Goal: Transaction & Acquisition: Purchase product/service

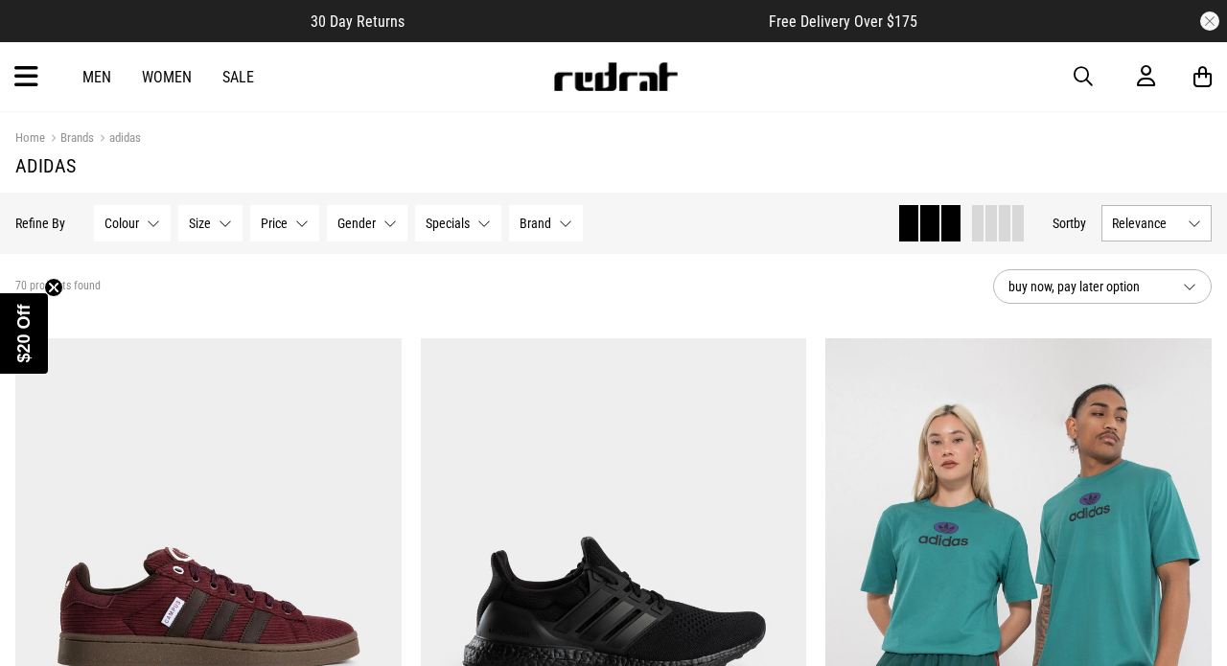
click at [1131, 224] on span "Relevance" at bounding box center [1146, 223] width 68 height 15
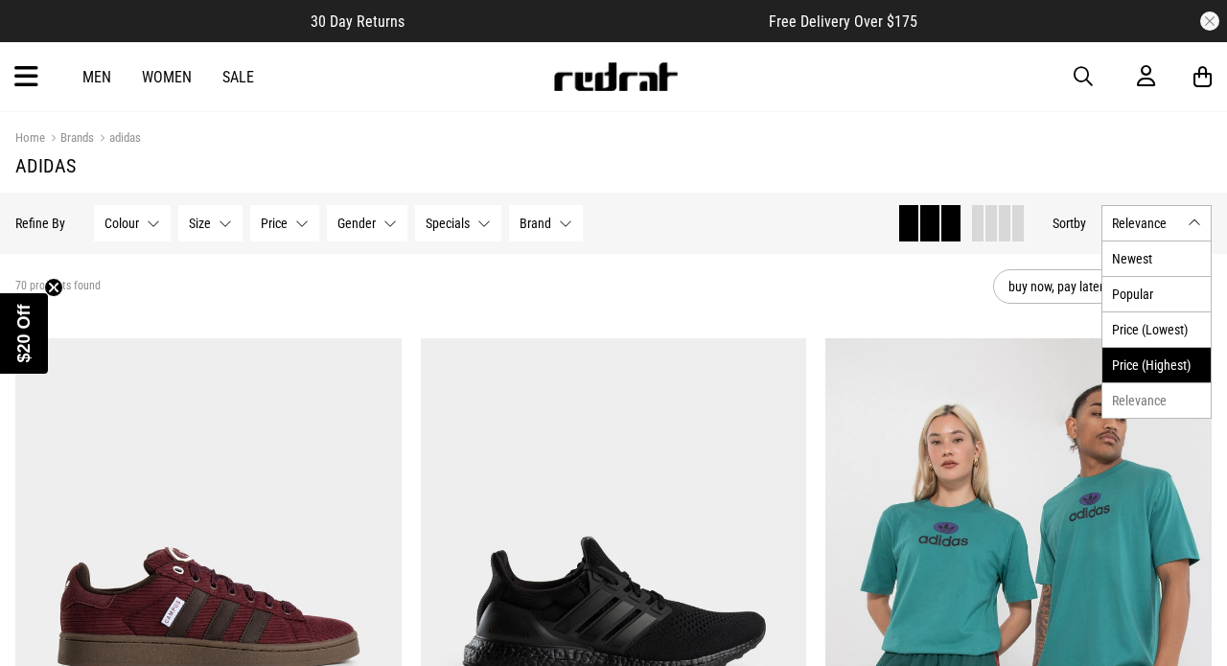
click at [1138, 364] on li "Price (Highest)" at bounding box center [1156, 364] width 108 height 35
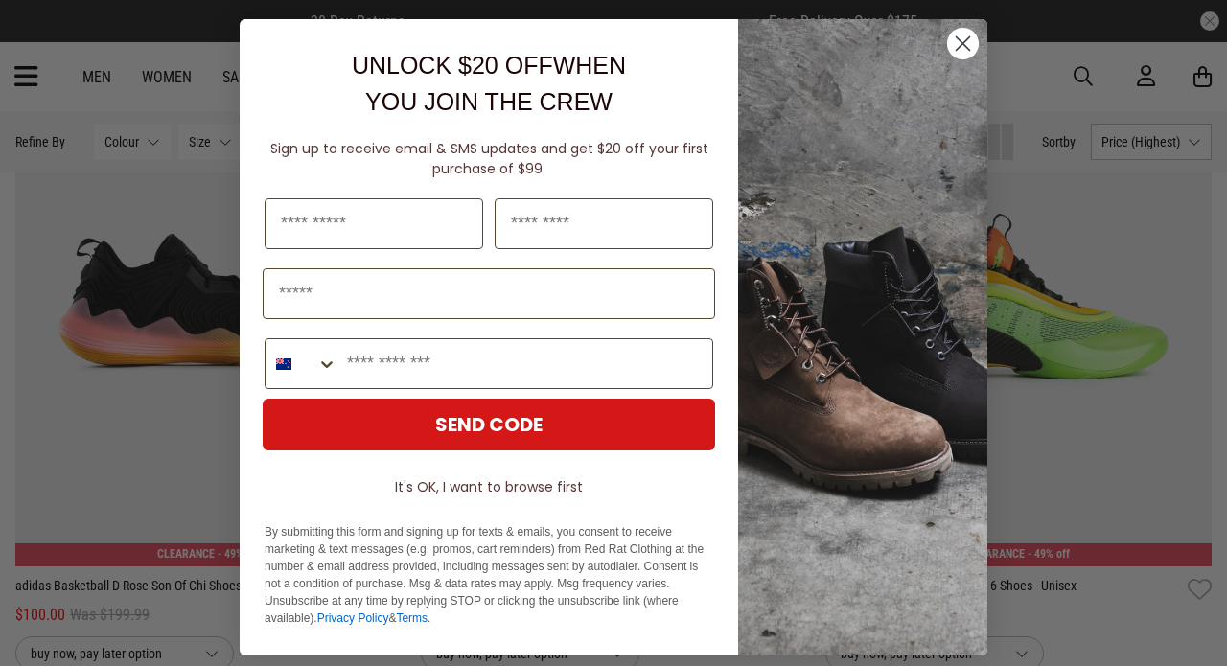
scroll to position [8, 0]
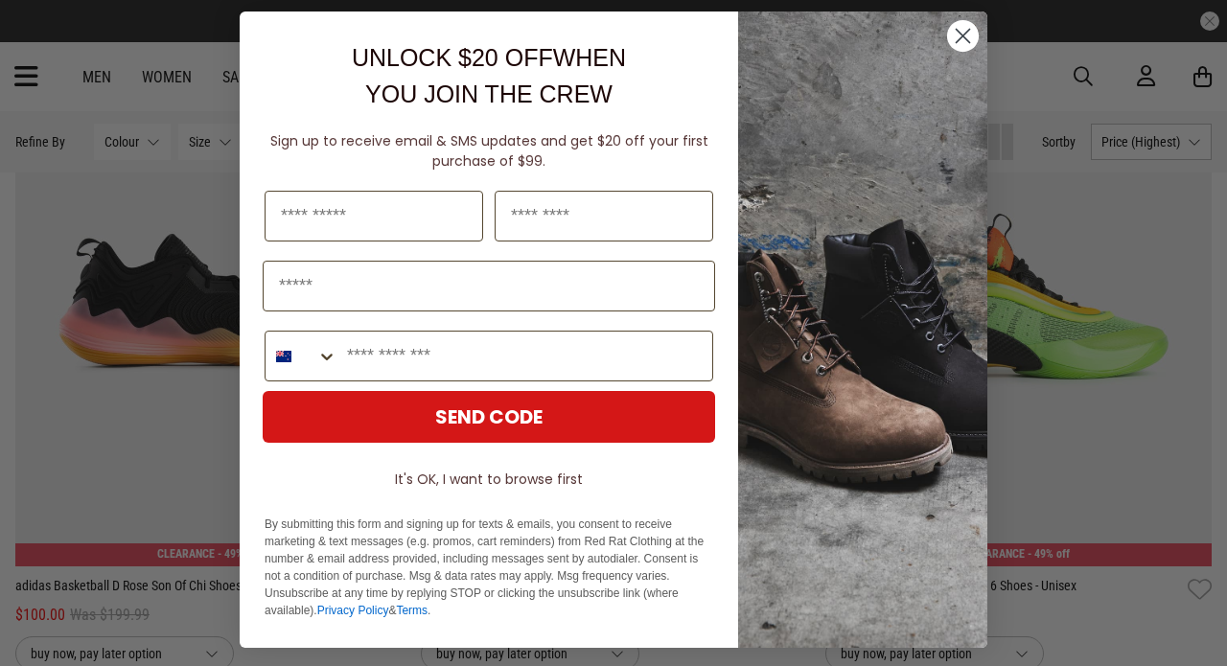
click at [965, 41] on circle "Close dialog" at bounding box center [963, 36] width 32 height 32
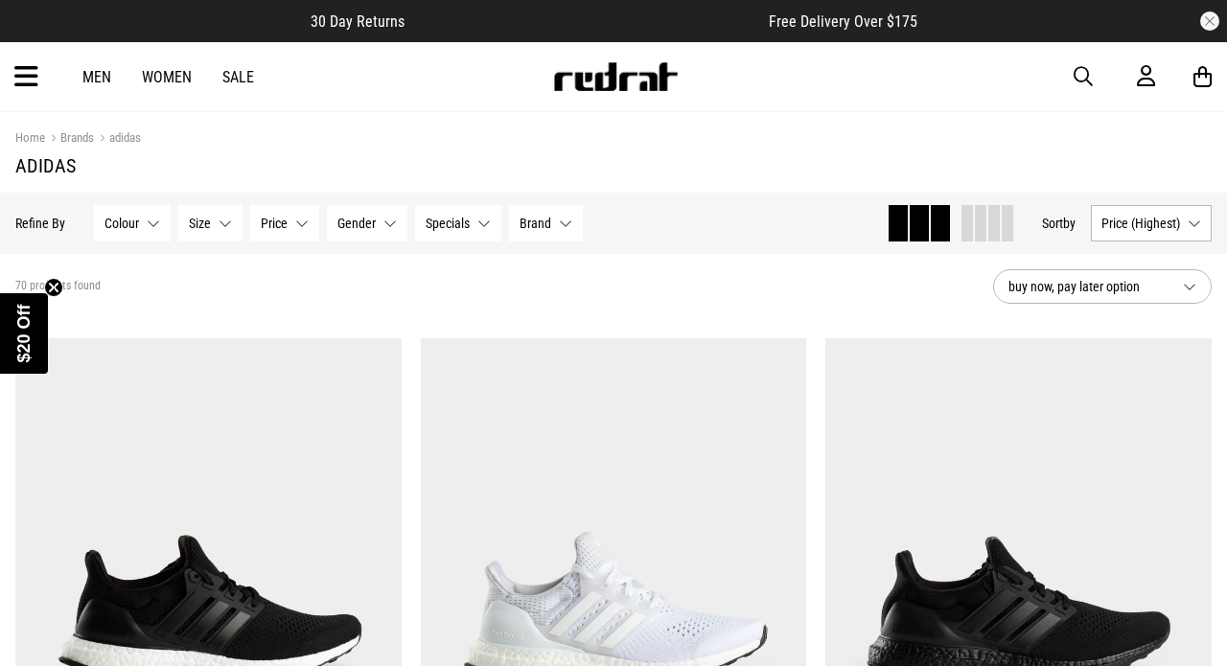
scroll to position [0, 0]
click at [1089, 84] on span "button" at bounding box center [1082, 76] width 19 height 23
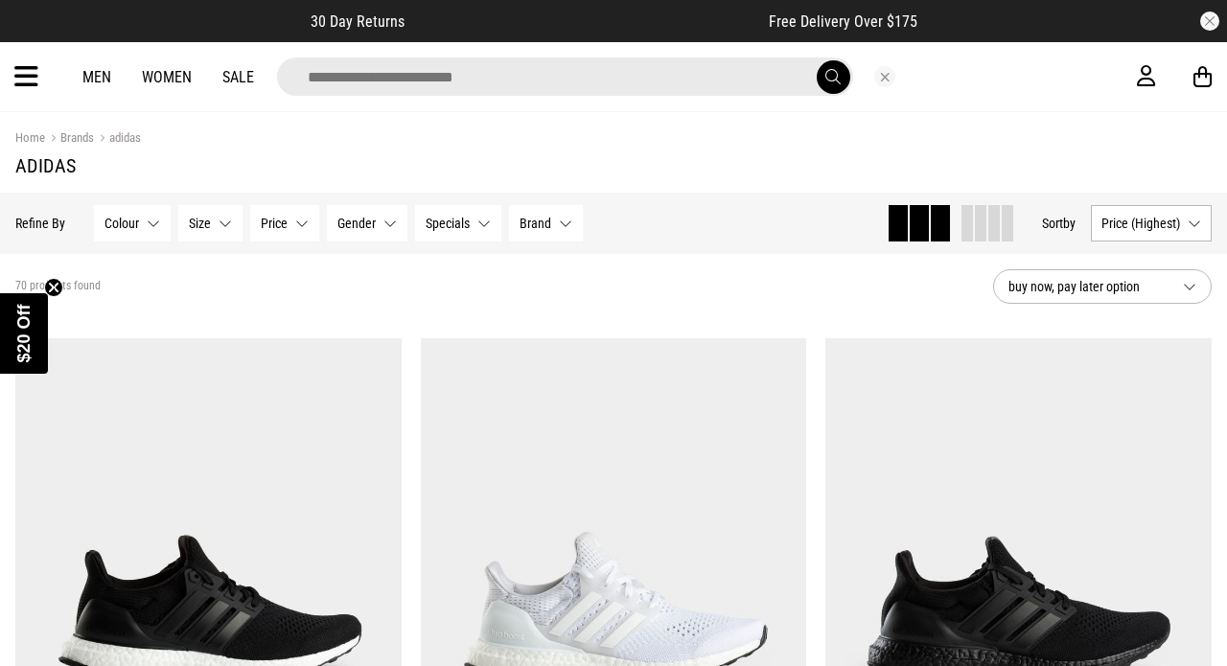
click at [487, 64] on input "search" at bounding box center [565, 76] width 576 height 38
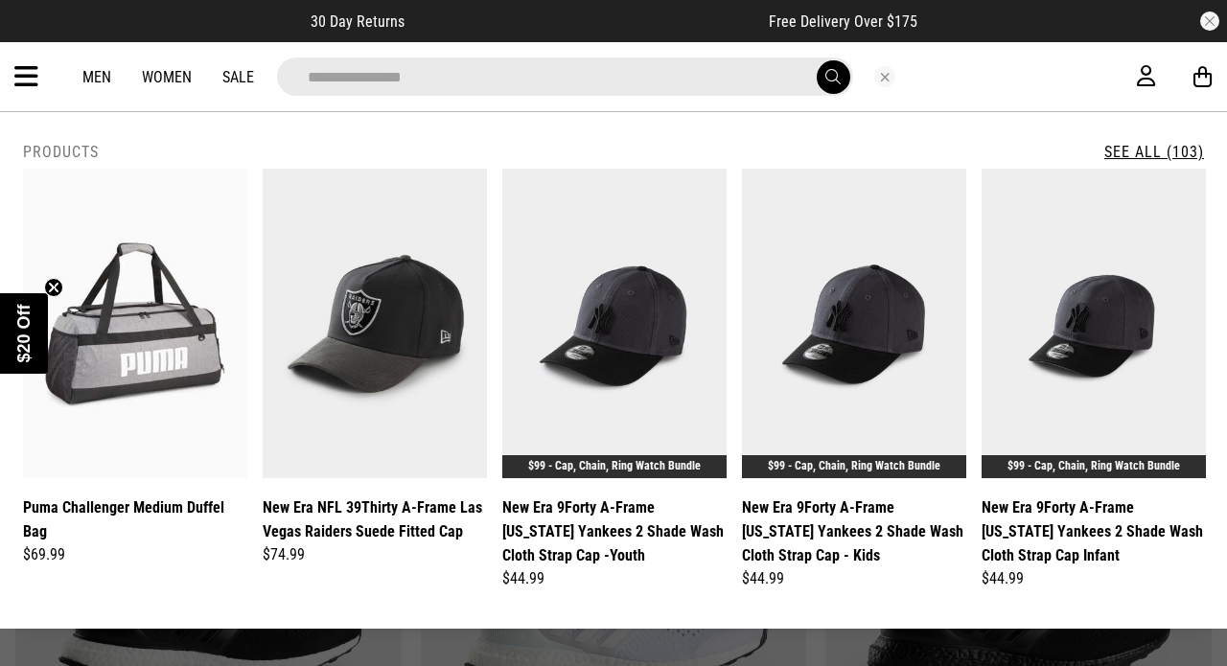
type input "**********"
click at [832, 77] on button "submit" at bounding box center [833, 77] width 34 height 34
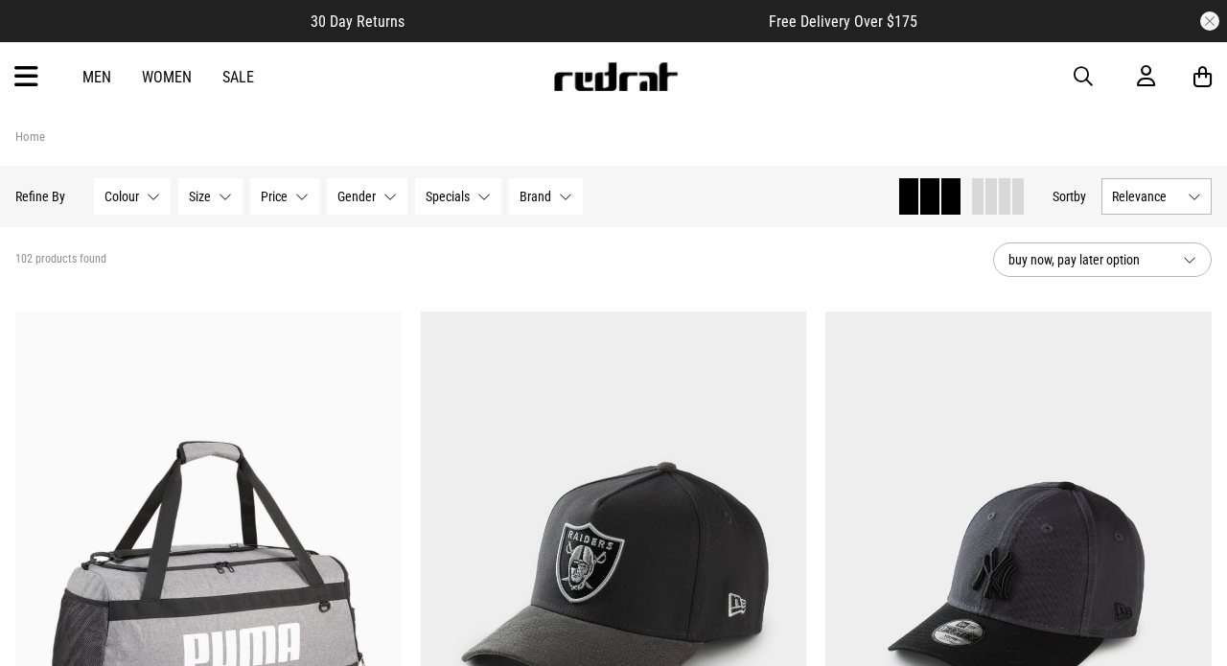
click at [1069, 72] on div "Men Women Sale Sign in New Back Footwear Back Mens Back Womens Back Youth & Kid…" at bounding box center [613, 76] width 1227 height 69
click at [1078, 77] on span "button" at bounding box center [1082, 76] width 19 height 23
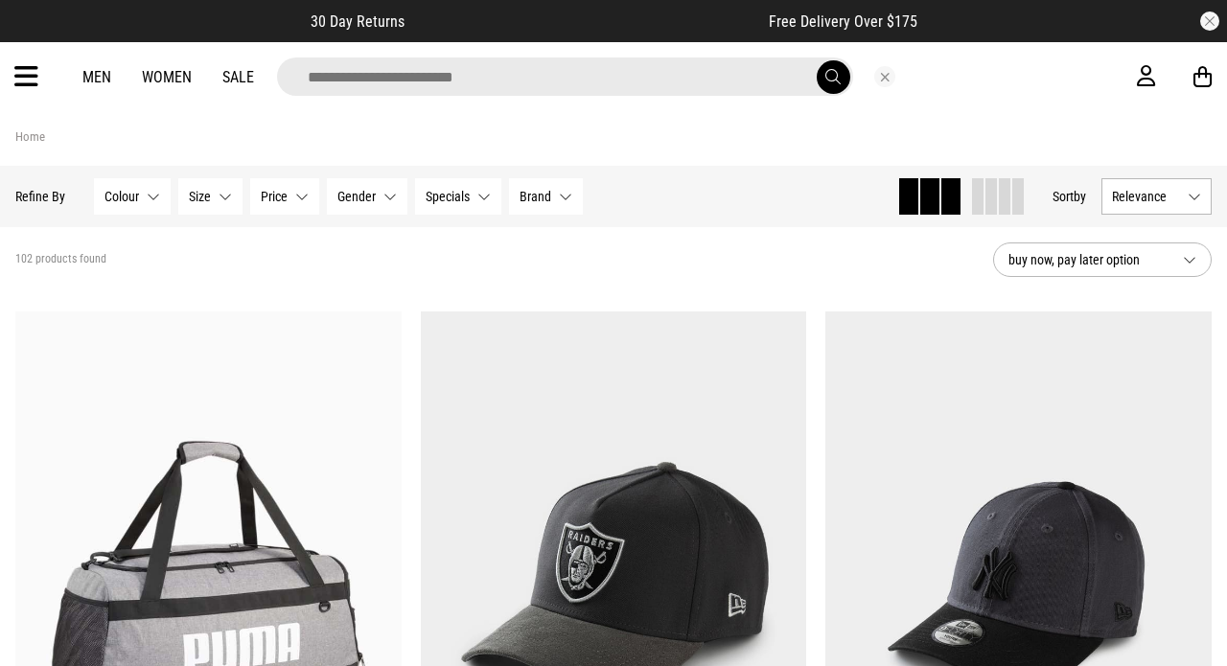
click at [477, 74] on input "search" at bounding box center [565, 76] width 576 height 38
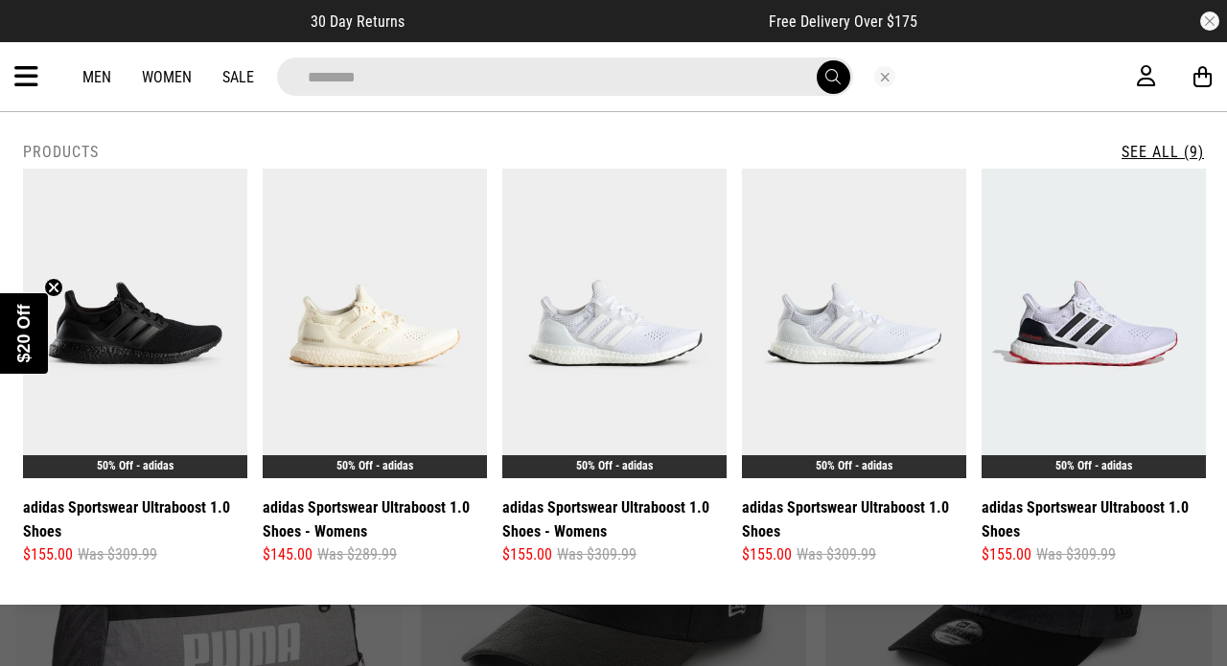
type input "********"
drag, startPoint x: 477, startPoint y: 74, endPoint x: 1157, endPoint y: 149, distance: 683.6
click at [1157, 149] on link "See All (9)" at bounding box center [1162, 152] width 82 height 18
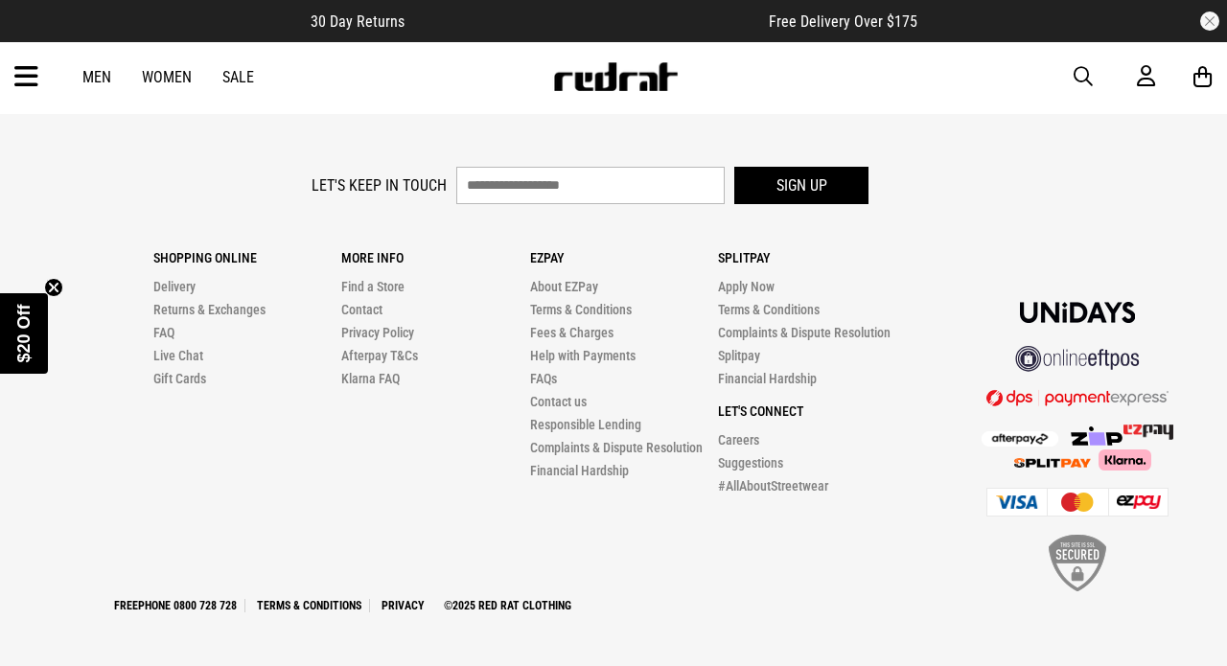
scroll to position [6022, 0]
